Goal: Task Accomplishment & Management: Use online tool/utility

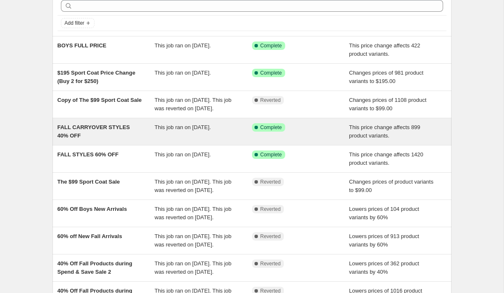
scroll to position [49, 0]
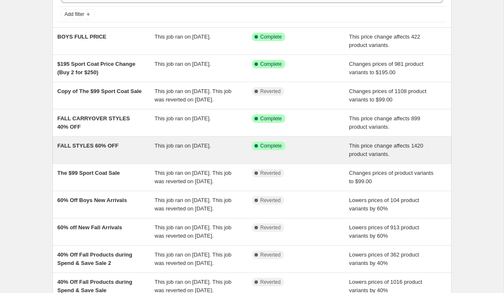
click at [154, 159] on div "FALL STYLES 60% OFF" at bounding box center [105, 150] width 97 height 17
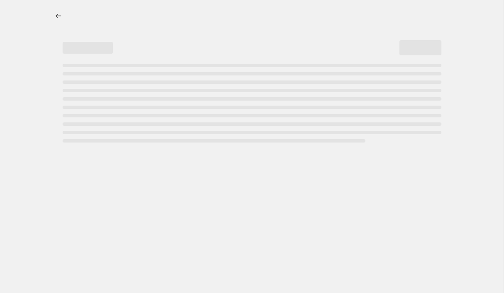
select select "pcap"
select select "no_change"
select select "tag"
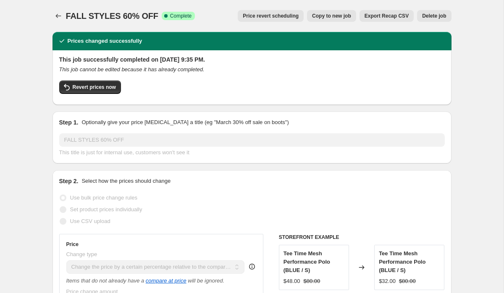
click at [329, 12] on button "Copy to new job" at bounding box center [331, 16] width 49 height 12
select select "pcap"
select select "no_change"
select select "tag"
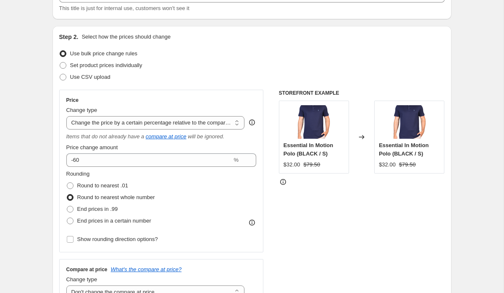
scroll to position [64, 0]
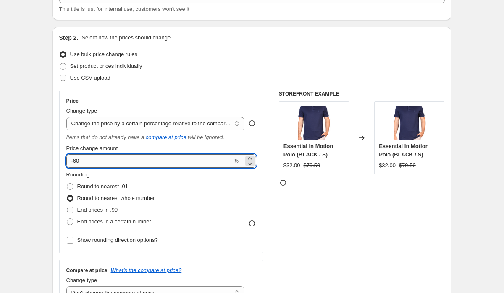
click at [106, 160] on input "-60" at bounding box center [149, 160] width 166 height 13
type input "-6"
type input "-40"
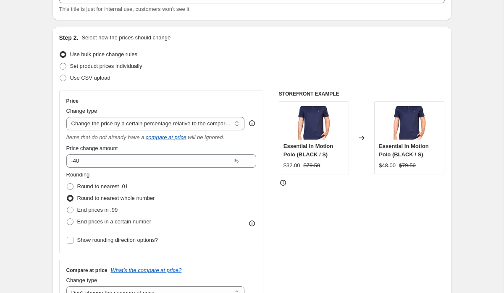
click at [312, 245] on div "STOREFRONT EXAMPLE Essential In Motion Polo (BLACK / S) $32.00 $79.50 Changed t…" at bounding box center [362, 199] width 166 height 217
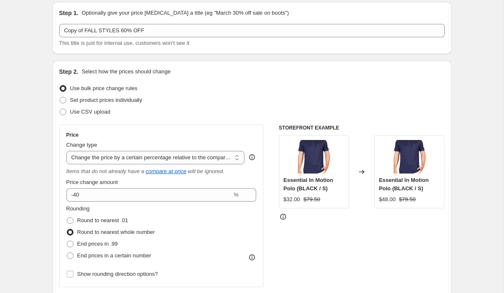
scroll to position [27, 0]
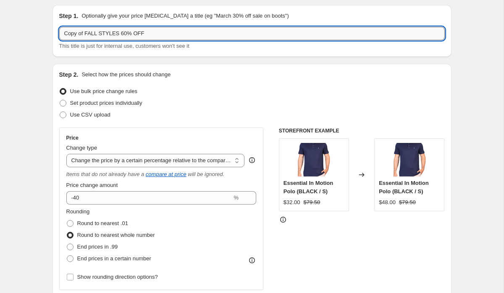
click at [126, 34] on input "Copy of FALL STYLES 60% OFF" at bounding box center [251, 33] width 385 height 13
drag, startPoint x: 86, startPoint y: 31, endPoint x: 26, endPoint y: 30, distance: 59.6
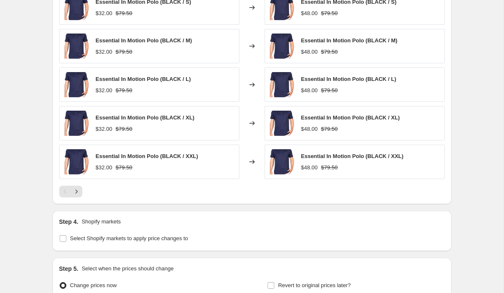
scroll to position [698, 0]
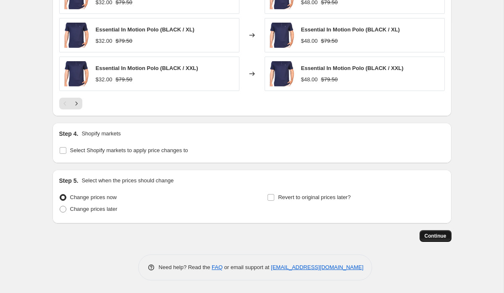
type input "FALL STYLES 40% OFF"
click at [441, 240] on button "Continue" at bounding box center [435, 236] width 32 height 12
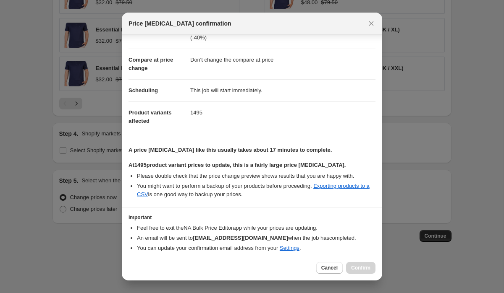
scroll to position [63, 0]
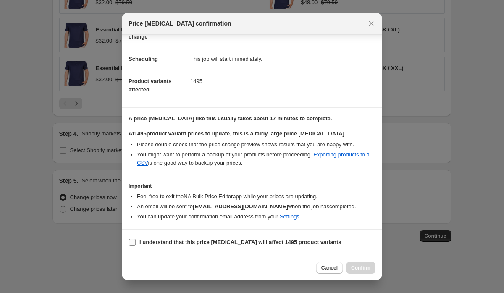
click at [162, 246] on span "I understand that this price [MEDICAL_DATA] will affect 1495 product variants" at bounding box center [240, 242] width 202 height 8
click at [136, 246] on input "I understand that this price [MEDICAL_DATA] will affect 1495 product variants" at bounding box center [132, 242] width 7 height 7
checkbox input "true"
click at [368, 269] on span "Confirm" at bounding box center [360, 268] width 19 height 7
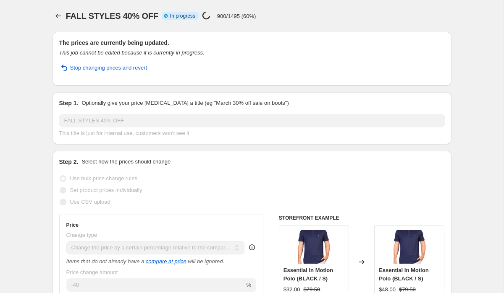
select select "pcap"
select select "no_change"
select select "tag"
